Goal: Information Seeking & Learning: Learn about a topic

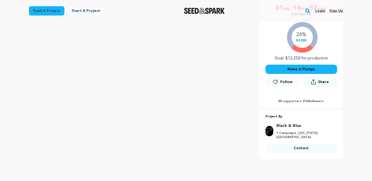
scroll to position [101, 0]
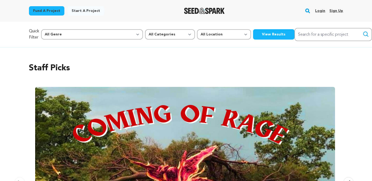
click at [253, 36] on button "View Results" at bounding box center [273, 34] width 41 height 10
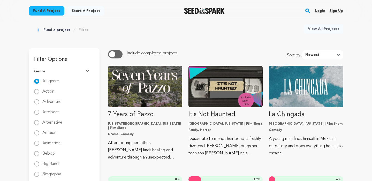
scroll to position [23, 0]
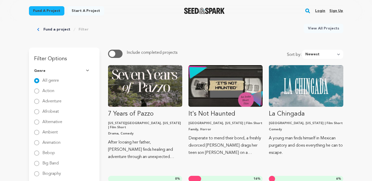
click at [120, 55] on button "button" at bounding box center [115, 54] width 14 height 8
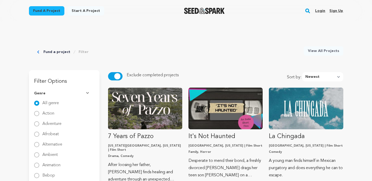
scroll to position [0, 0]
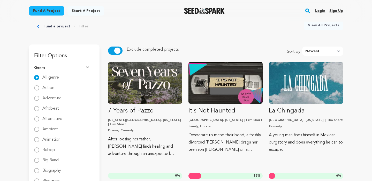
scroll to position [24, 0]
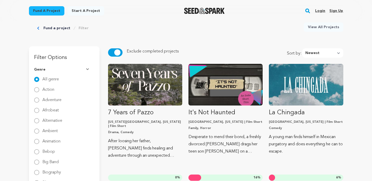
click at [115, 54] on span "button" at bounding box center [117, 52] width 6 height 6
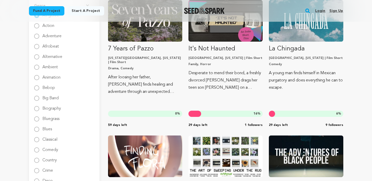
scroll to position [0, 0]
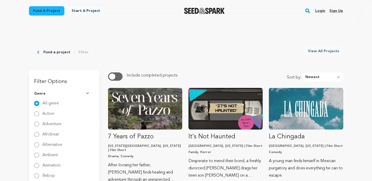
click at [328, 54] on link "View All Projects" at bounding box center [324, 51] width 40 height 9
click at [339, 76] on select "Newest Most Popular Most Funded Trending Now Ending Now Amount Raised" at bounding box center [322, 76] width 41 height 9
select select "most_funded"
click at [304, 72] on select "Newest Most Popular Most Funded Trending Now Ending Now Amount Raised" at bounding box center [322, 76] width 41 height 9
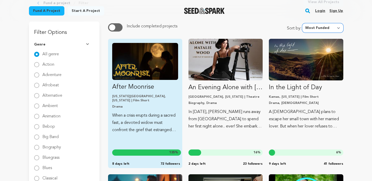
scroll to position [57, 0]
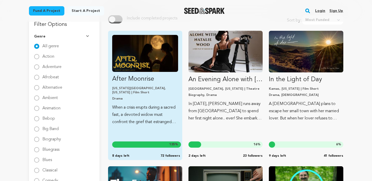
click at [148, 67] on img "Fund After Moonrise" at bounding box center [145, 53] width 66 height 37
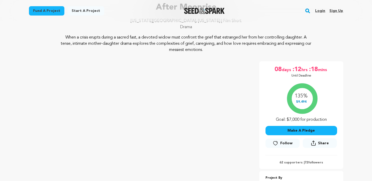
scroll to position [69, 0]
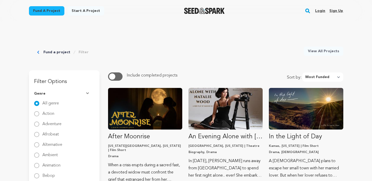
select select "most_funded"
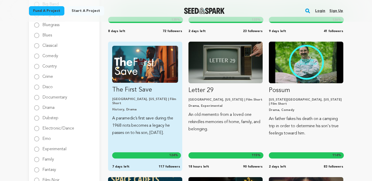
scroll to position [186, 0]
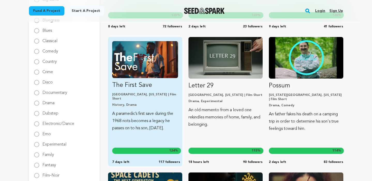
click at [137, 75] on img "Fund The First Save" at bounding box center [145, 59] width 66 height 37
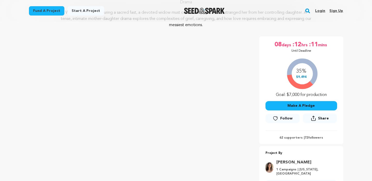
scroll to position [102, 0]
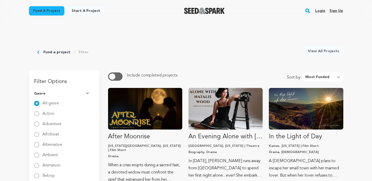
select select "most_funded"
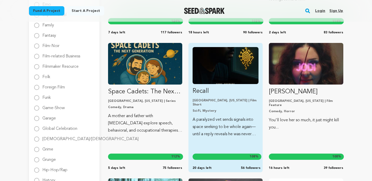
scroll to position [310, 0]
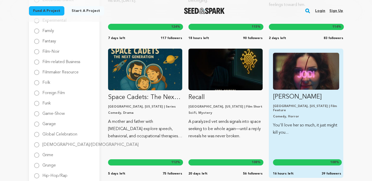
click at [292, 93] on p "[PERSON_NAME]" at bounding box center [306, 97] width 66 height 8
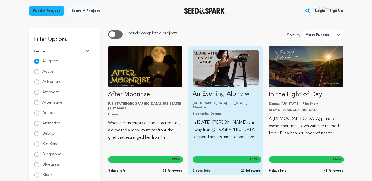
scroll to position [49, 0]
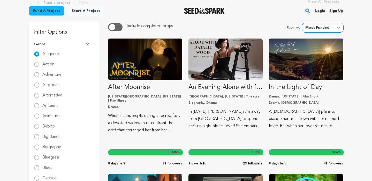
click at [338, 29] on select "Newest Most Popular Most Funded Trending Now Ending Now Amount Raised" at bounding box center [322, 27] width 41 height 9
select select "amount_raised"
click at [304, 23] on select "Newest Most Popular Most Funded Trending Now Ending Now Amount Raised" at bounding box center [322, 27] width 41 height 9
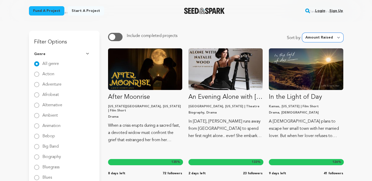
scroll to position [3, 0]
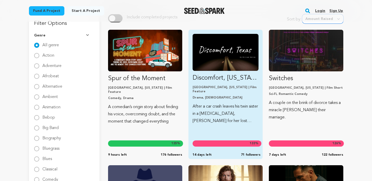
scroll to position [64, 0]
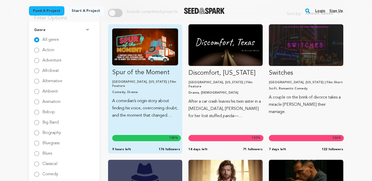
click at [166, 67] on link "Spur of the Moment San Antonio, Texas | Film Feature Comedy, Drama A comedian’s…" at bounding box center [145, 73] width 66 height 91
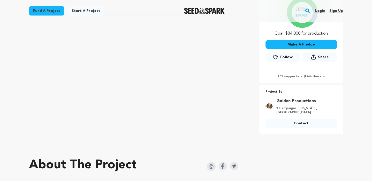
scroll to position [112, 0]
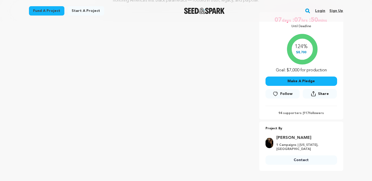
scroll to position [87, 0]
